Goal: Find specific page/section: Find specific page/section

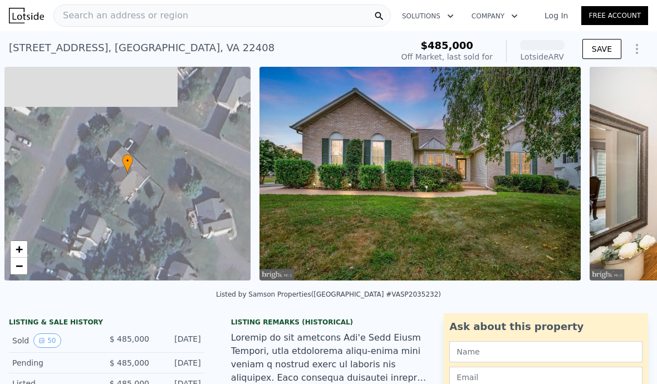
scroll to position [0, 4]
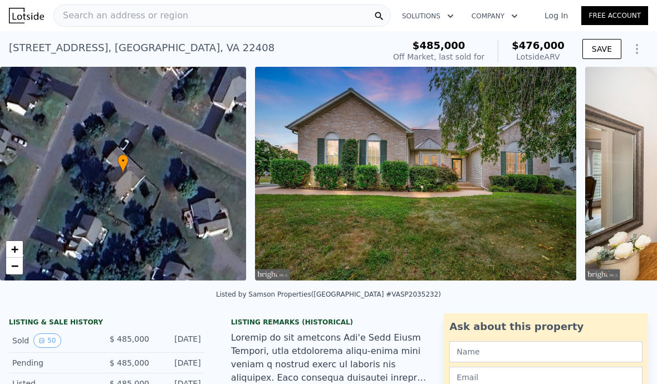
click at [121, 24] on div "Search an address or region" at bounding box center [121, 15] width 134 height 21
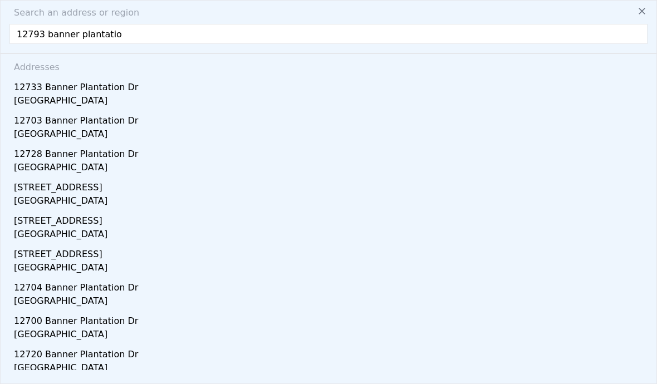
type input "12793 banner plantation"
click at [66, 102] on div "[GEOGRAPHIC_DATA]" at bounding box center [330, 102] width 633 height 16
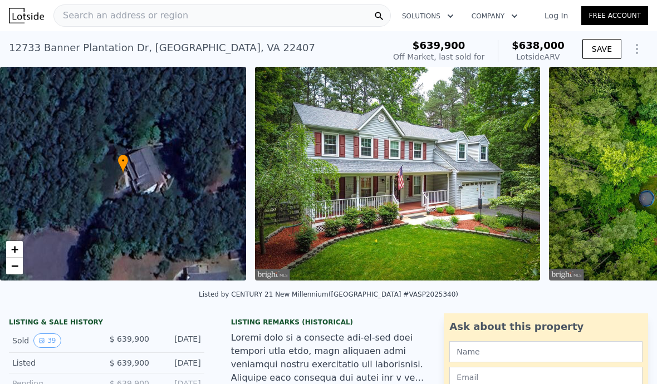
click at [171, 21] on span "Search an address or region" at bounding box center [121, 15] width 134 height 13
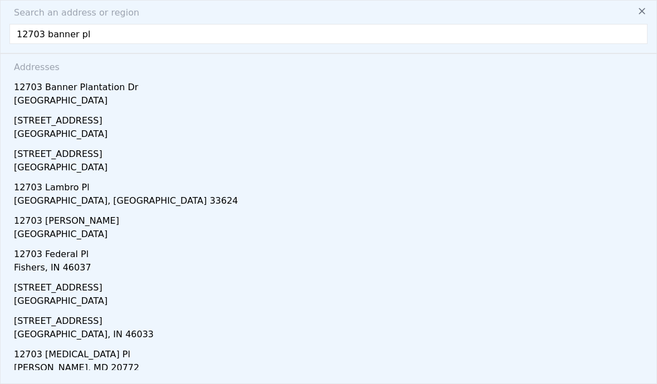
type input "12703 banner pla"
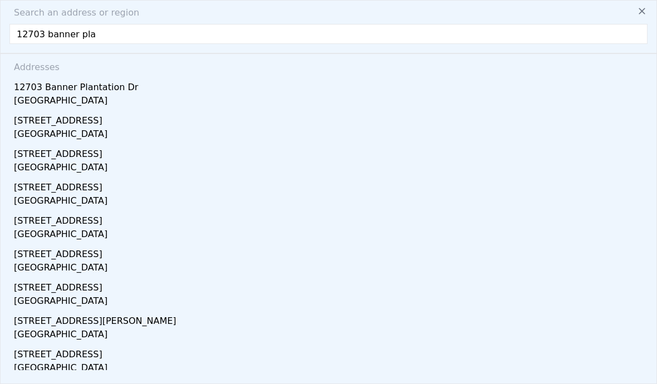
click at [116, 94] on div "[GEOGRAPHIC_DATA]" at bounding box center [330, 102] width 633 height 16
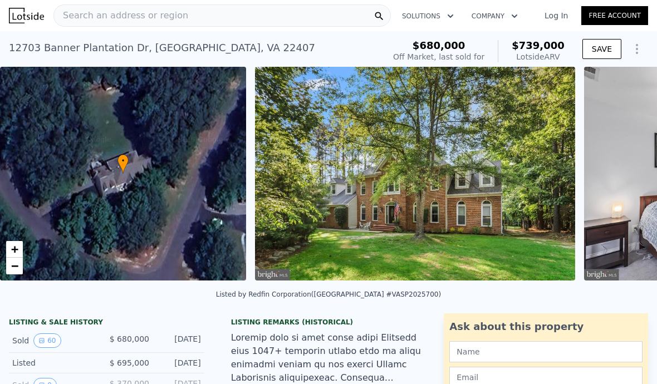
click at [515, 180] on img at bounding box center [415, 174] width 321 height 214
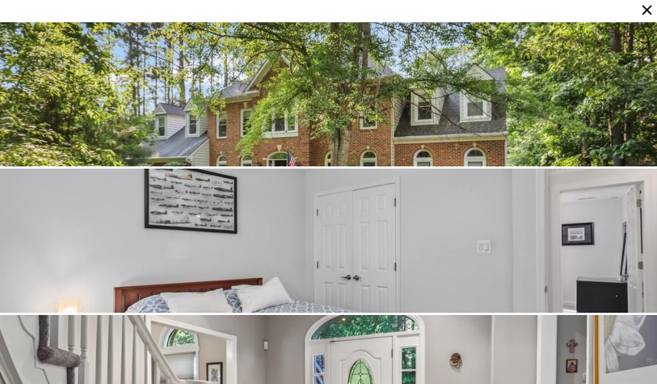
click at [499, 132] on div at bounding box center [328, 94] width 657 height 144
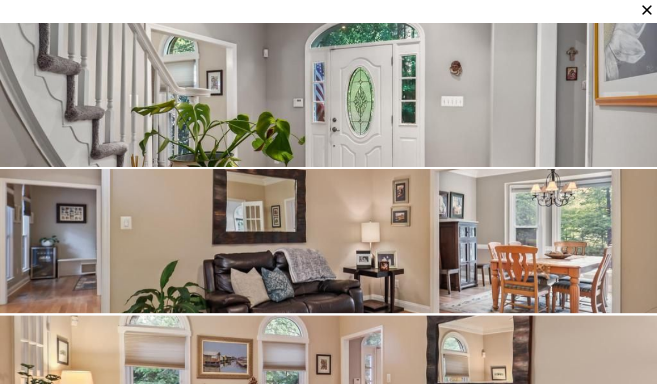
scroll to position [293, 0]
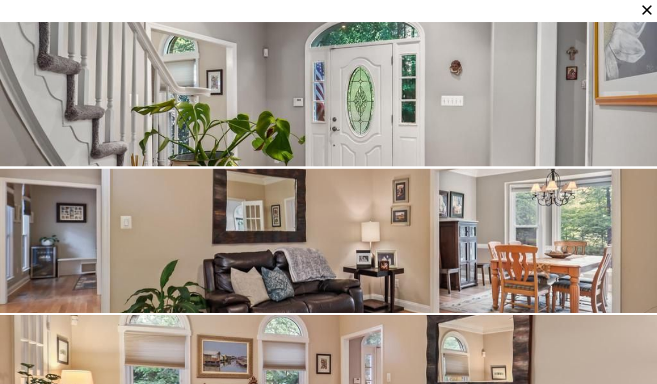
click at [646, 13] on icon at bounding box center [647, 10] width 16 height 16
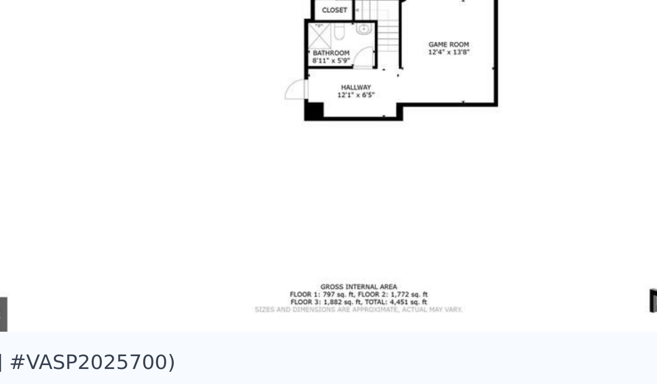
scroll to position [0, 19282]
